Goal: Task Accomplishment & Management: Manage account settings

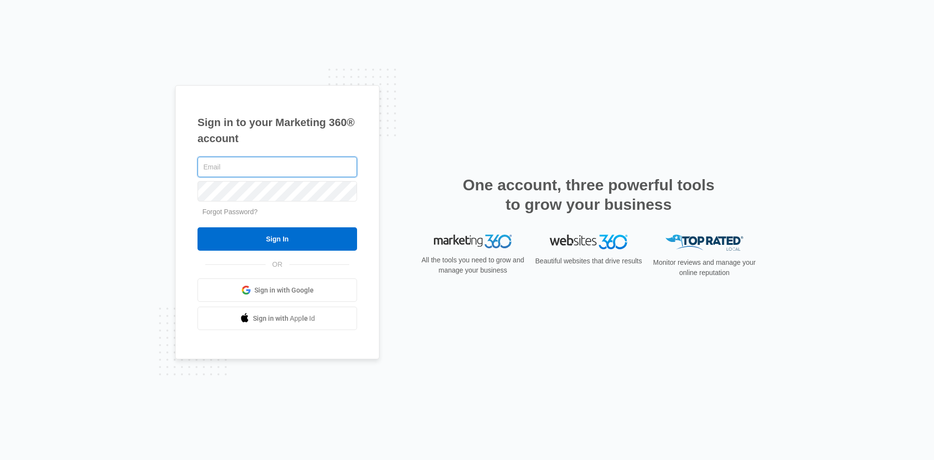
type input "[PERSON_NAME][EMAIL_ADDRESS][DOMAIN_NAME]"
click at [272, 241] on input "Sign In" at bounding box center [278, 238] width 160 height 23
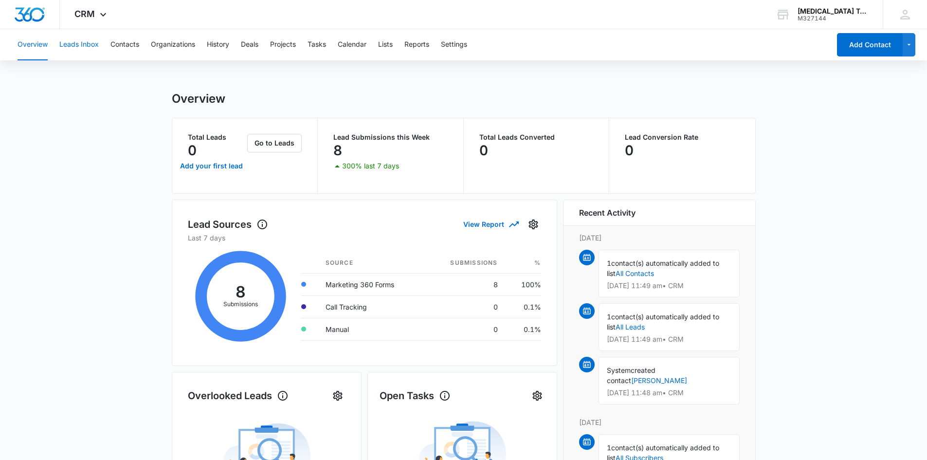
click at [83, 47] on button "Leads Inbox" at bounding box center [78, 44] width 39 height 31
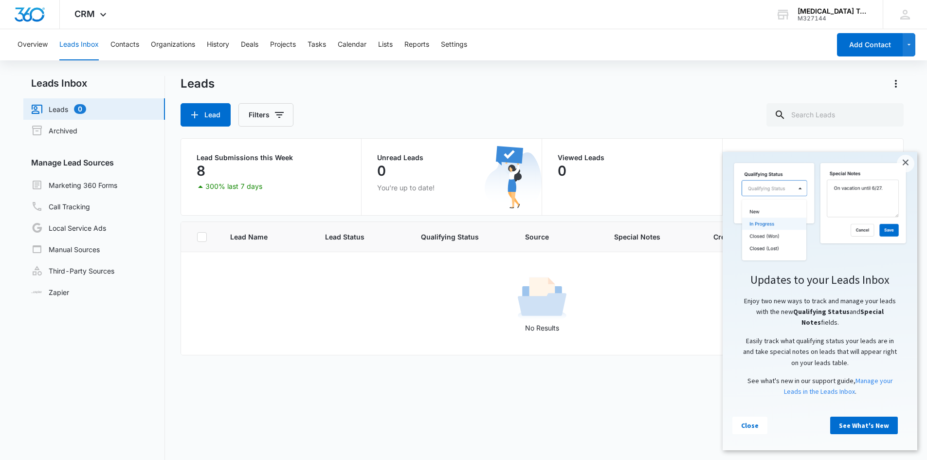
click at [909, 162] on link "×" at bounding box center [906, 164] width 18 height 18
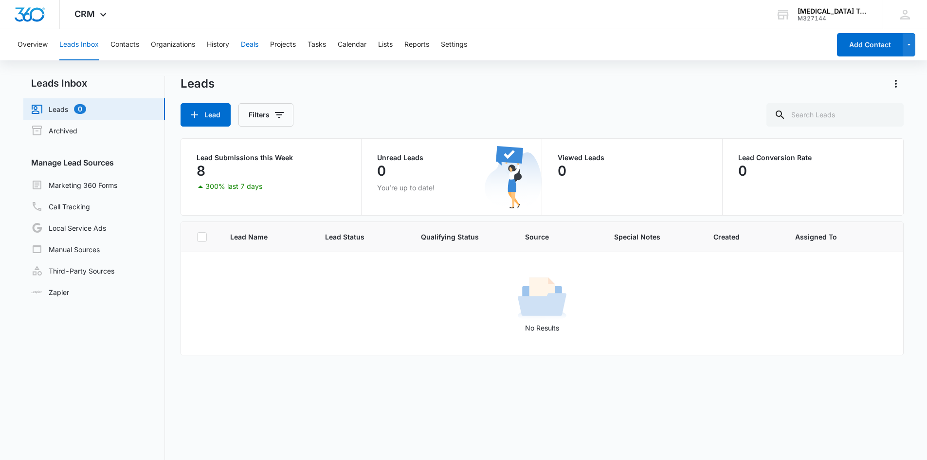
click at [249, 44] on button "Deals" at bounding box center [250, 44] width 18 height 31
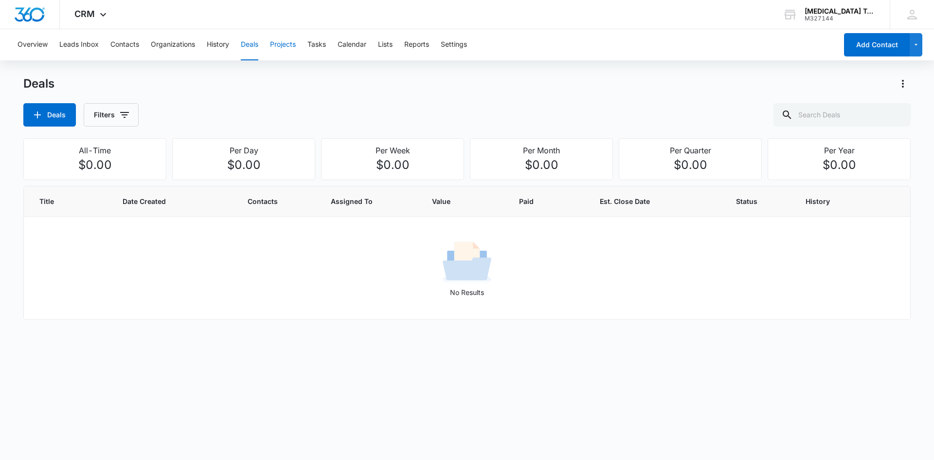
click at [280, 42] on button "Projects" at bounding box center [283, 44] width 26 height 31
click at [319, 47] on button "Tasks" at bounding box center [316, 44] width 18 height 31
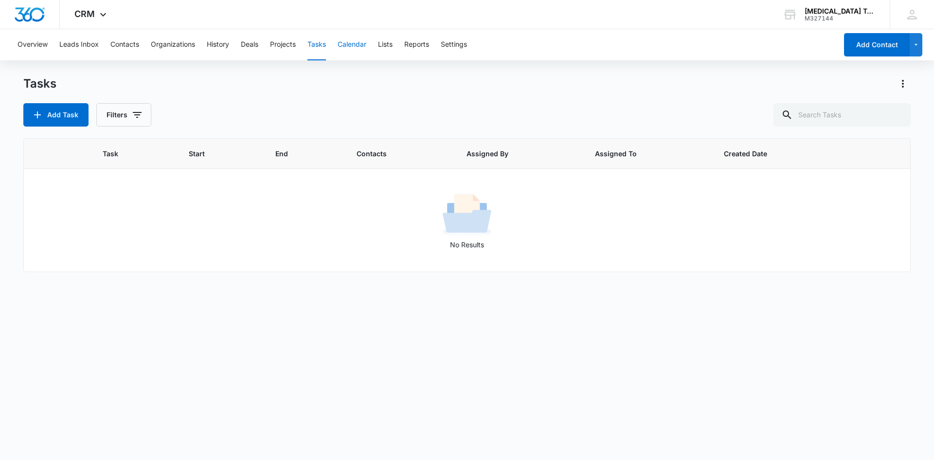
click at [355, 41] on button "Calendar" at bounding box center [352, 44] width 29 height 31
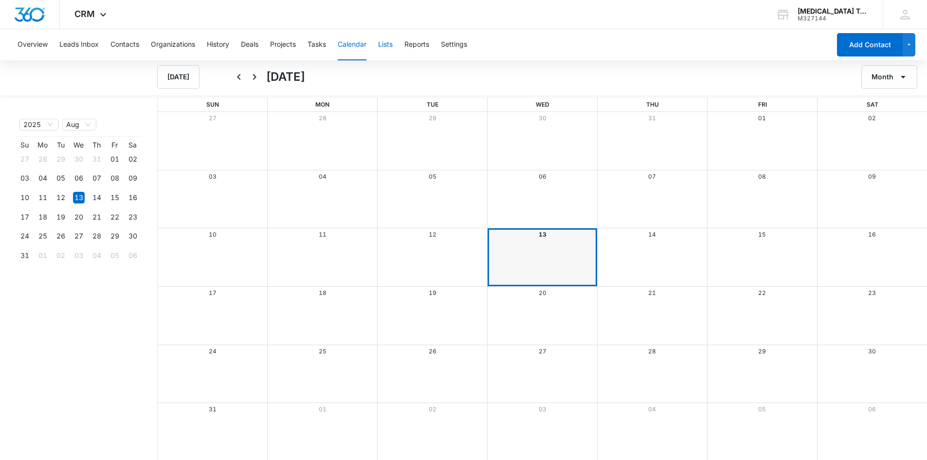
click at [386, 44] on button "Lists" at bounding box center [385, 44] width 15 height 31
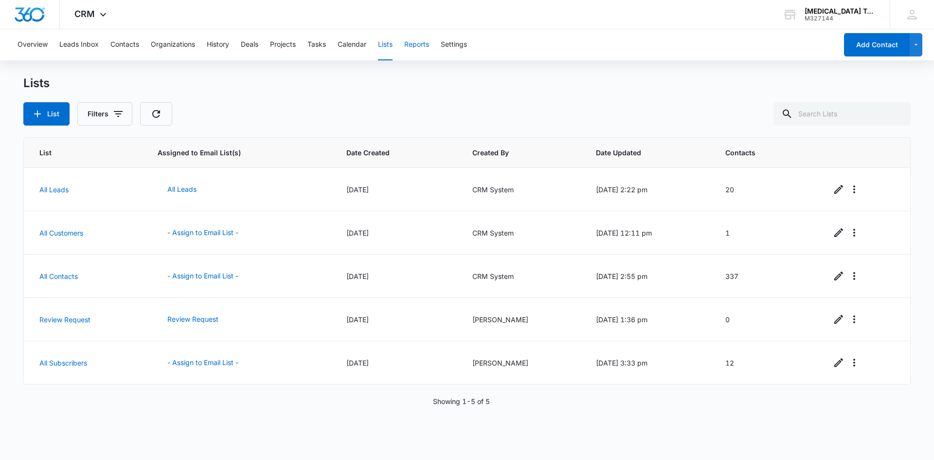
click at [412, 43] on button "Reports" at bounding box center [416, 44] width 25 height 31
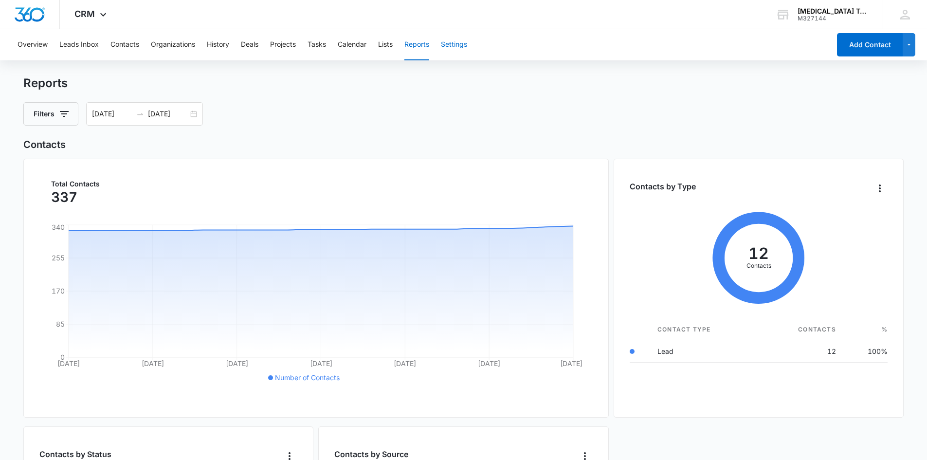
click at [452, 39] on button "Settings" at bounding box center [454, 44] width 26 height 31
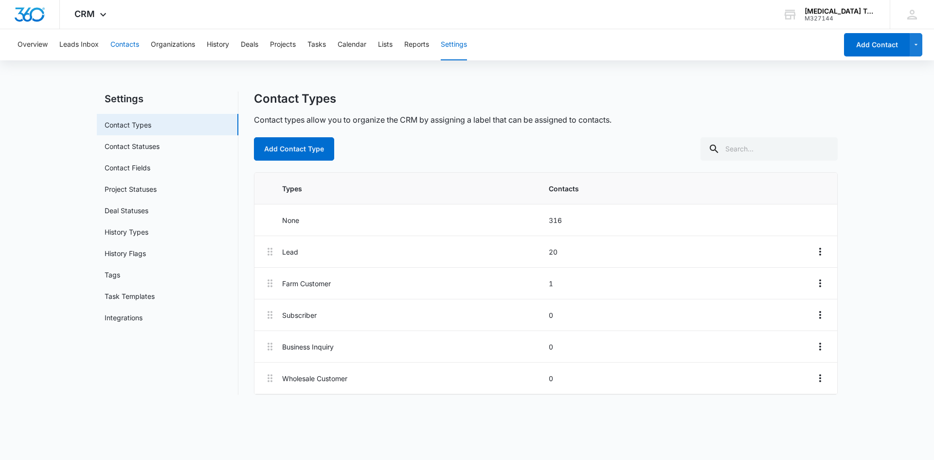
click at [113, 41] on button "Contacts" at bounding box center [124, 44] width 29 height 31
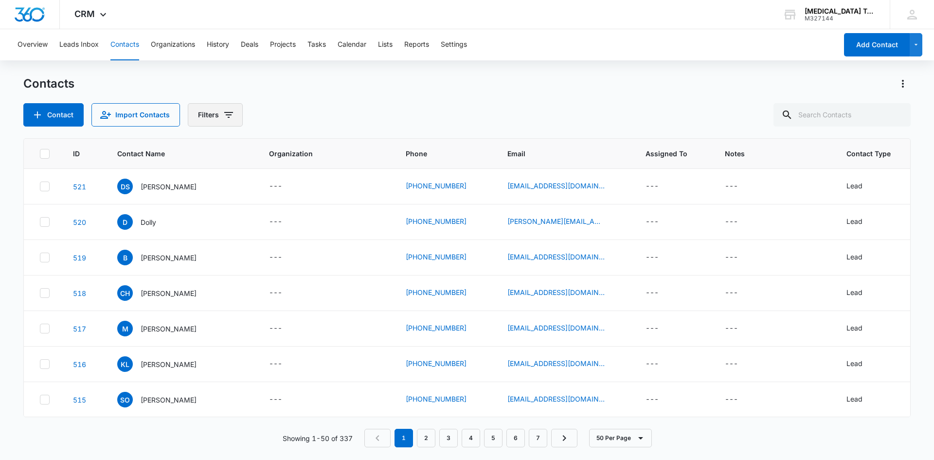
click at [200, 113] on button "Filters" at bounding box center [215, 114] width 55 height 23
click at [298, 225] on icon "Show Type filters" at bounding box center [303, 226] width 12 height 12
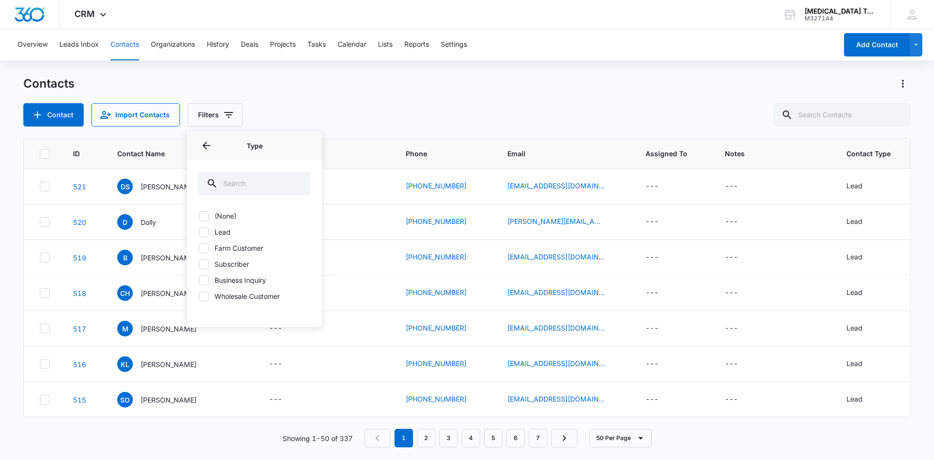
click at [200, 229] on icon at bounding box center [203, 232] width 9 height 9
click at [199, 232] on input "Lead" at bounding box center [198, 232] width 0 height 0
checkbox input "true"
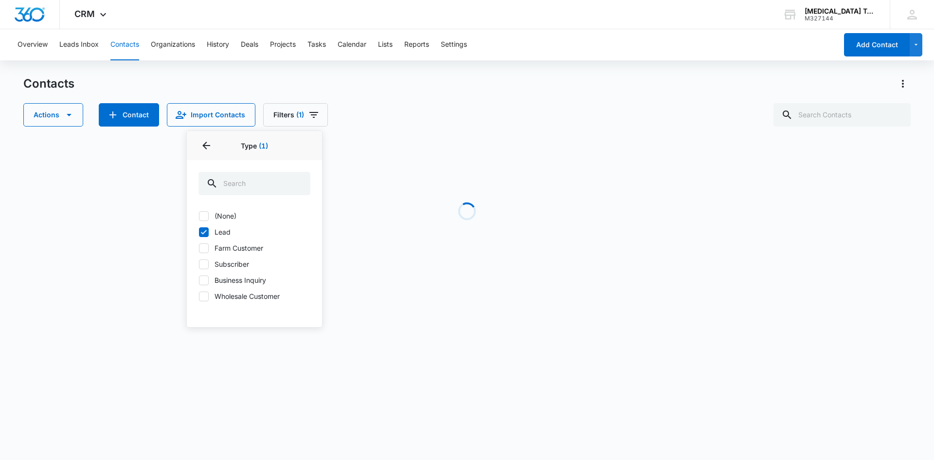
click at [300, 85] on div "Contacts" at bounding box center [466, 84] width 887 height 16
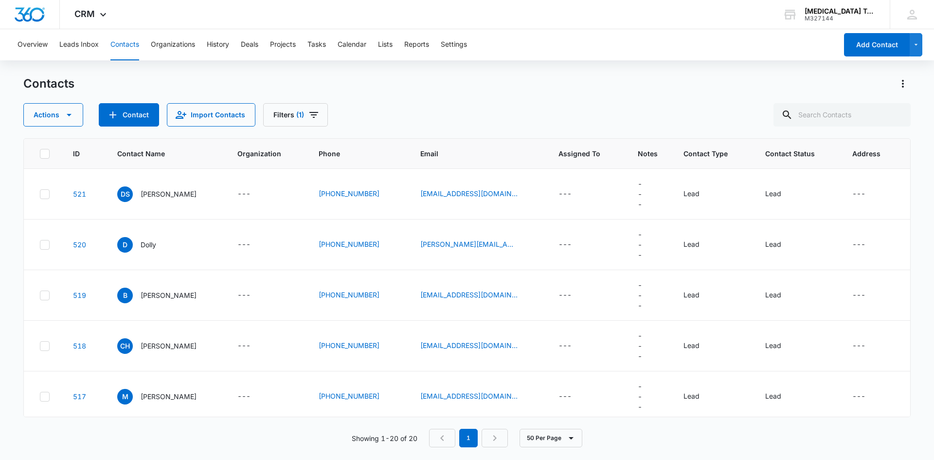
click at [145, 240] on p "Dolly" at bounding box center [149, 244] width 16 height 10
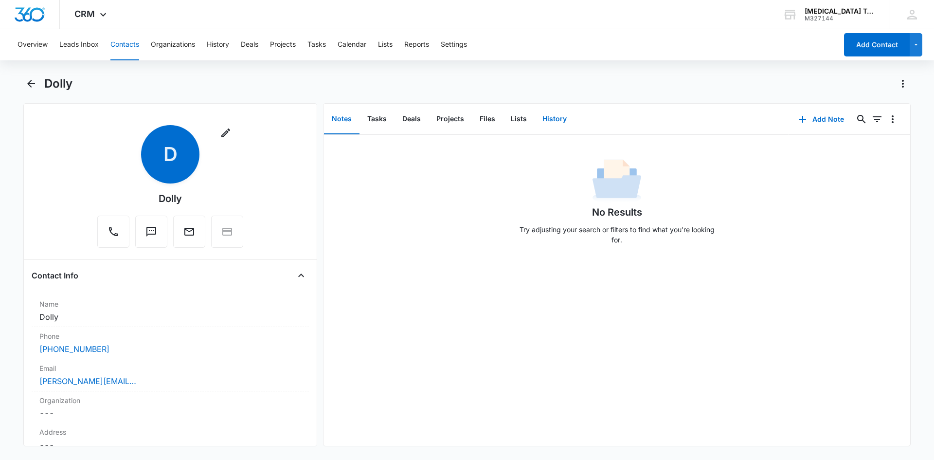
click at [556, 118] on button "History" at bounding box center [555, 119] width 40 height 30
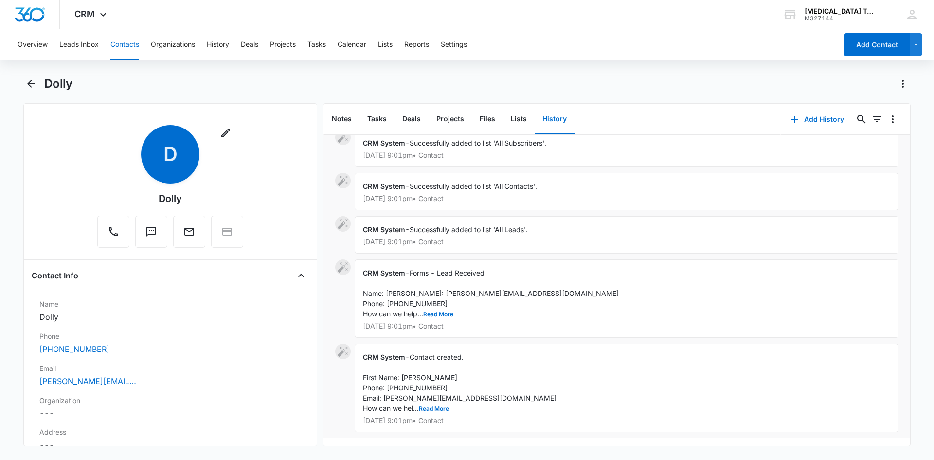
scroll to position [35, 0]
click at [445, 311] on button "Read More" at bounding box center [438, 314] width 30 height 6
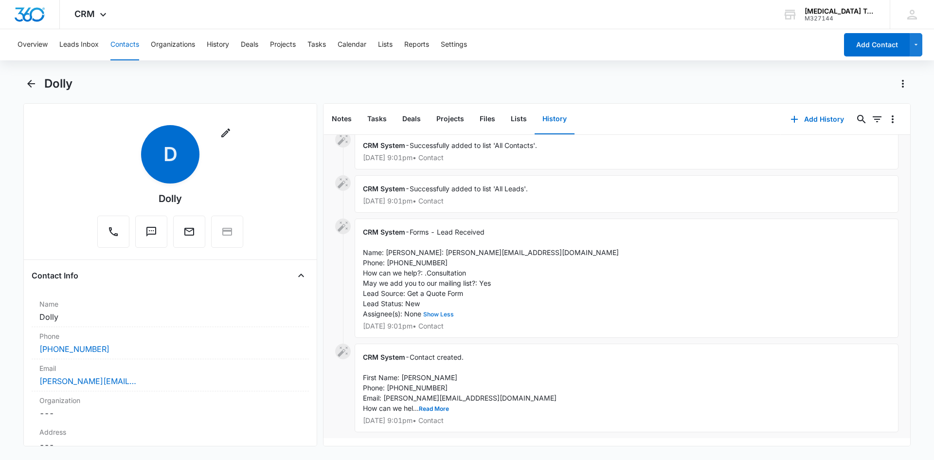
scroll to position [61, 0]
